Goal: Task Accomplishment & Management: Manage account settings

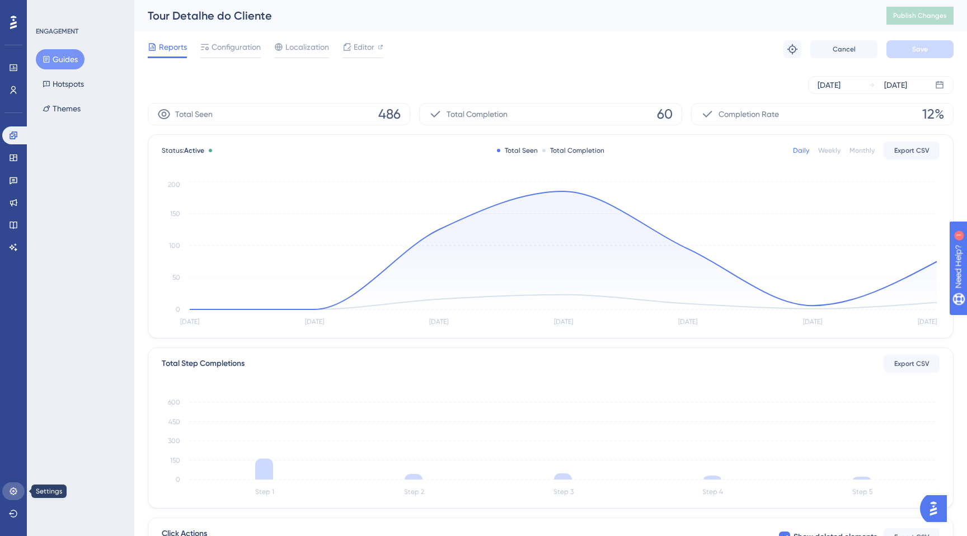
click at [13, 491] on icon at bounding box center [13, 490] width 7 height 7
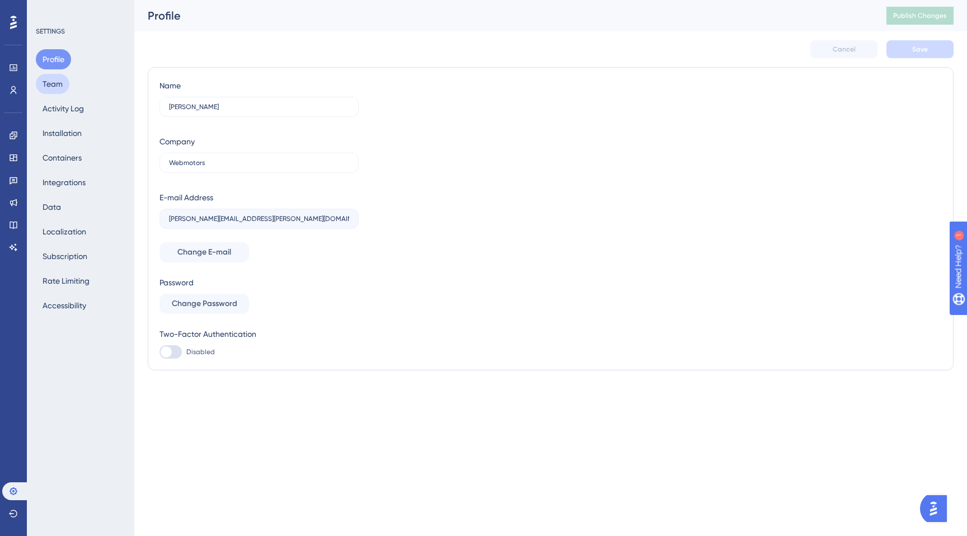
click at [59, 89] on button "Team" at bounding box center [53, 84] width 34 height 20
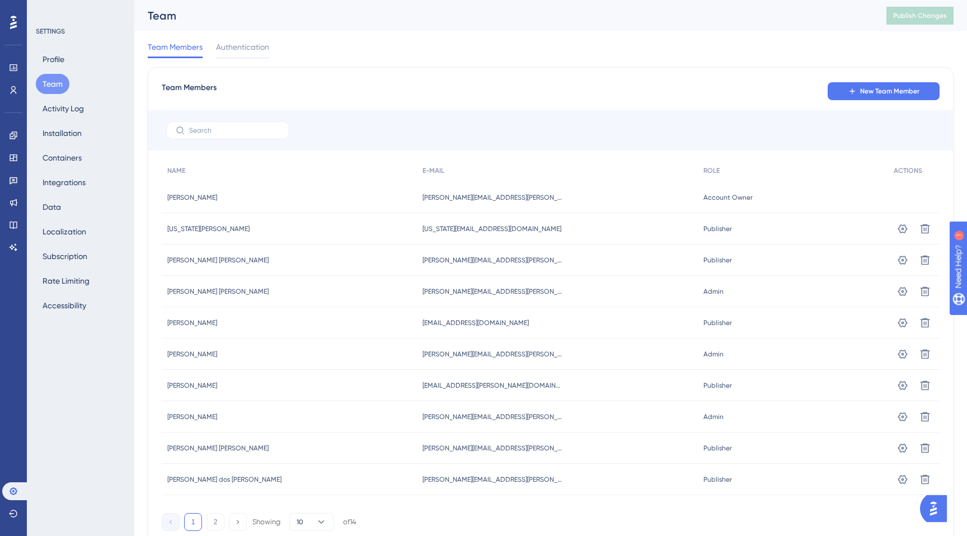
scroll to position [49, 0]
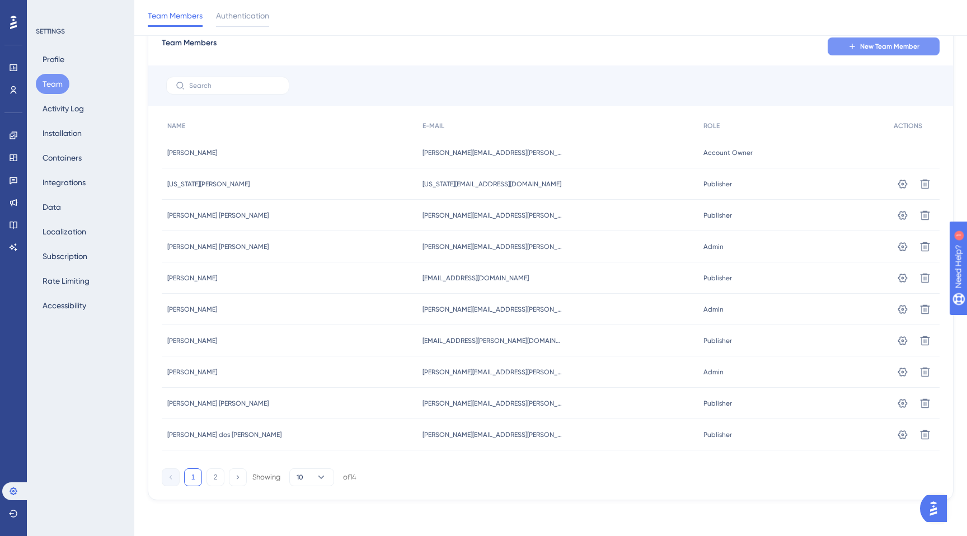
click at [877, 48] on span "New Team Member" at bounding box center [889, 46] width 59 height 9
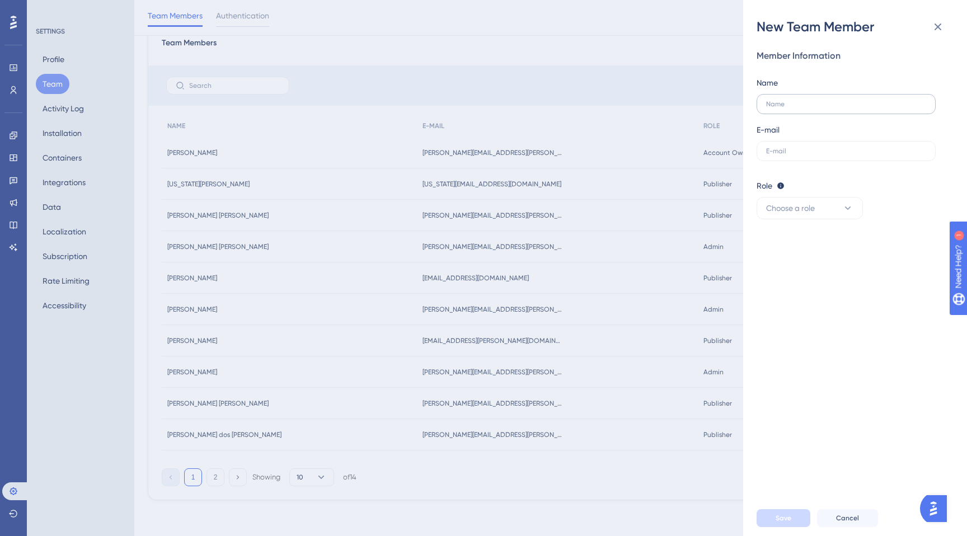
click at [817, 99] on label at bounding box center [845, 104] width 179 height 20
click at [817, 100] on input "text" at bounding box center [846, 104] width 160 height 8
click at [778, 153] on input "text" at bounding box center [846, 151] width 160 height 8
paste input "[EMAIL_ADDRESS][DOMAIN_NAME]"
type input "[EMAIL_ADDRESS][DOMAIN_NAME]"
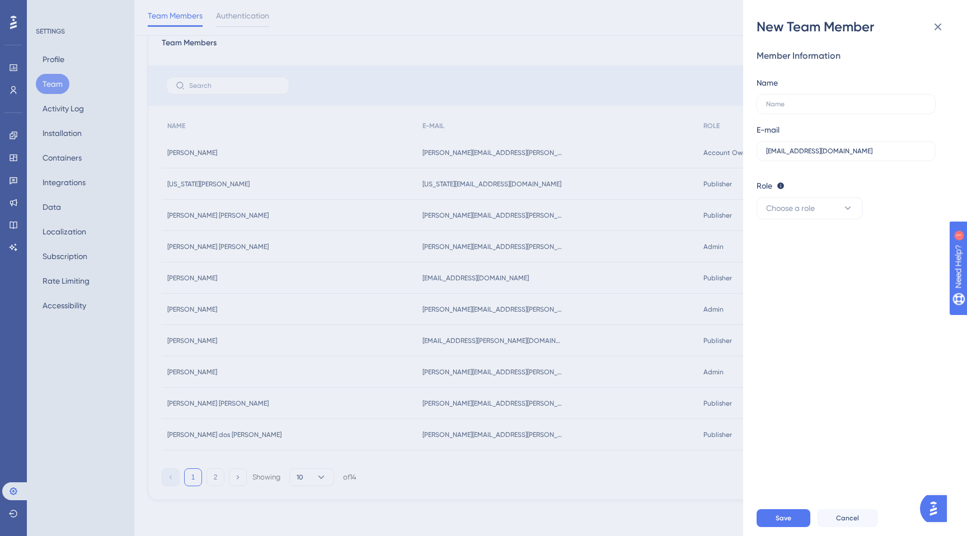
click at [768, 119] on div "Member Information Name E-mail [EMAIL_ADDRESS][DOMAIN_NAME]" at bounding box center [850, 105] width 188 height 112
click at [778, 112] on label at bounding box center [845, 104] width 179 height 20
click at [778, 108] on input "text" at bounding box center [846, 104] width 160 height 8
type input "Governança"
click at [794, 296] on div "Member Information Name Governança E-mail [EMAIL_ADDRESS][DOMAIN_NAME] Role Edi…" at bounding box center [859, 268] width 206 height 464
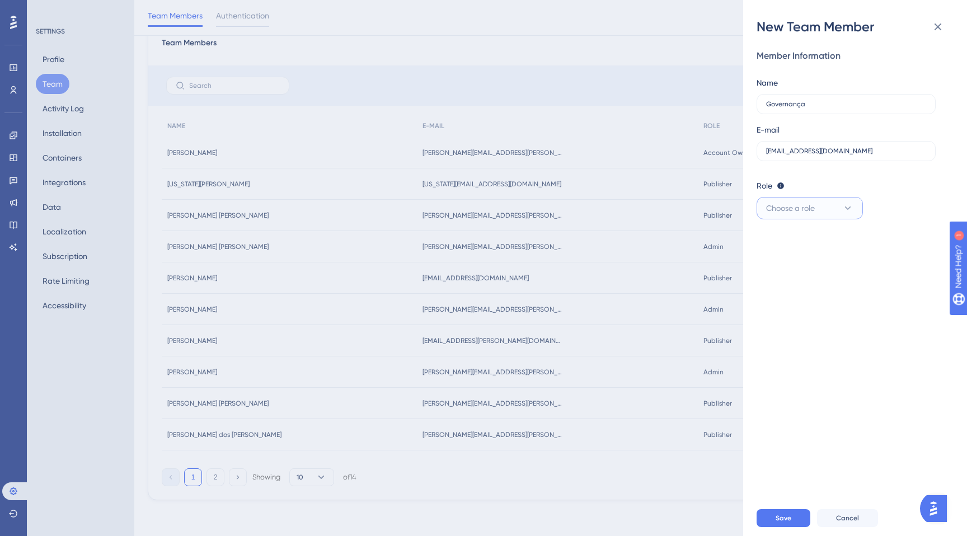
click at [803, 219] on button "Choose a role" at bounding box center [809, 208] width 106 height 22
click at [784, 260] on span "Publisher" at bounding box center [789, 264] width 32 height 13
click at [787, 514] on span "Save" at bounding box center [783, 518] width 16 height 9
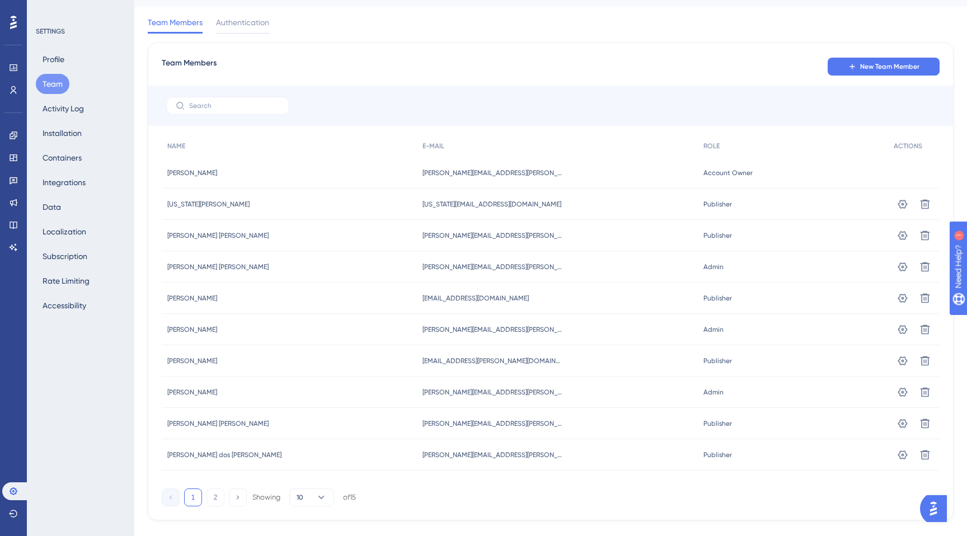
scroll to position [0, 0]
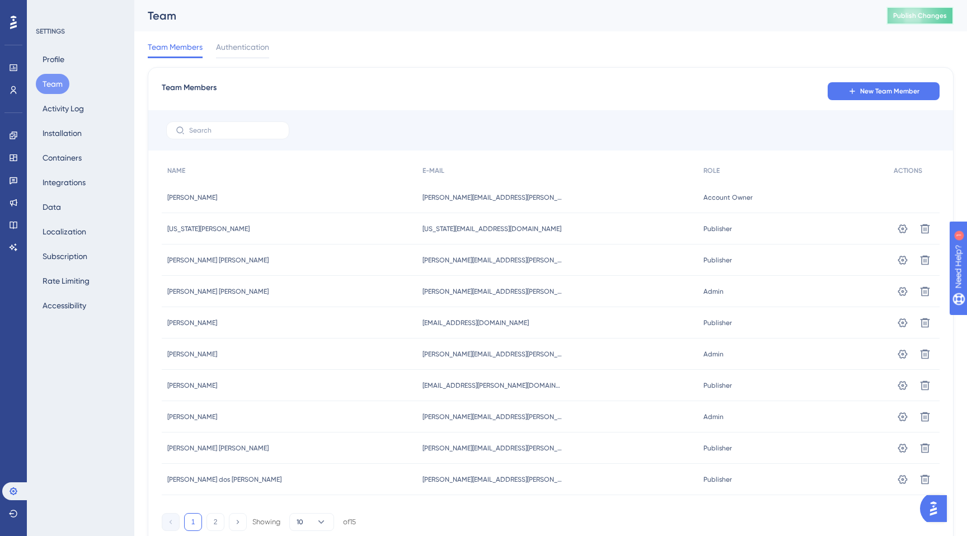
click at [909, 9] on button "Publish Changes" at bounding box center [919, 16] width 67 height 18
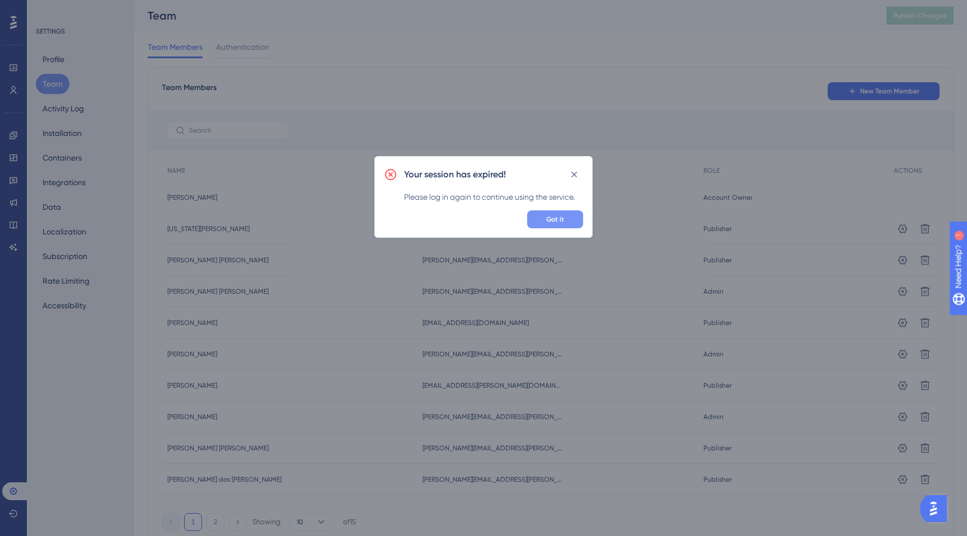
click at [553, 217] on span "Got it" at bounding box center [555, 219] width 18 height 9
